Goal: Transaction & Acquisition: Download file/media

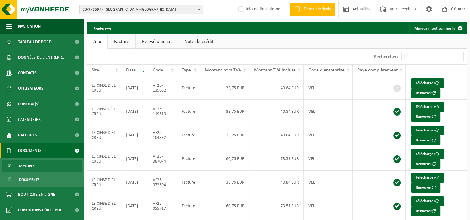
click at [111, 8] on span "10-976697 - [GEOGRAPHIC_DATA]-[GEOGRAPHIC_DATA]" at bounding box center [139, 9] width 112 height 9
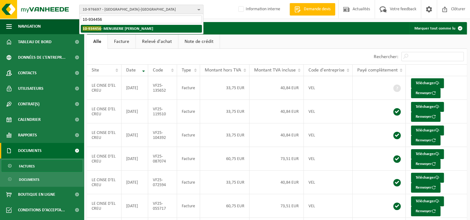
type input "10-934456"
click at [115, 26] on strong "10-934456 - MENUISERIE [PERSON_NAME]" at bounding box center [118, 28] width 70 height 5
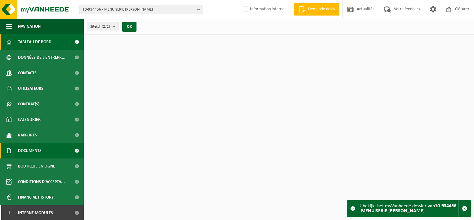
drag, startPoint x: 40, startPoint y: 147, endPoint x: 38, endPoint y: 156, distance: 9.5
click at [40, 147] on span "Documents" at bounding box center [30, 151] width 24 height 16
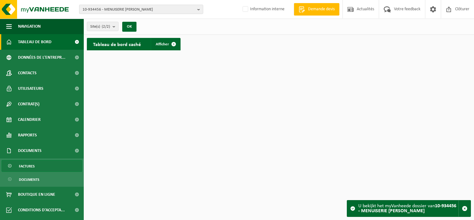
click at [36, 165] on link "Factures" at bounding box center [42, 166] width 81 height 12
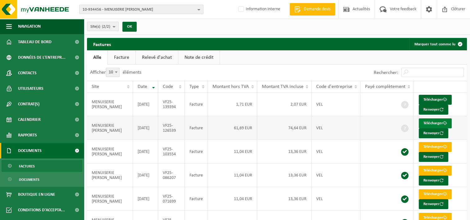
click at [431, 124] on link "Télécharger" at bounding box center [435, 123] width 33 height 10
click at [434, 98] on link "Télécharger" at bounding box center [435, 100] width 33 height 10
